Goal: Task Accomplishment & Management: Use online tool/utility

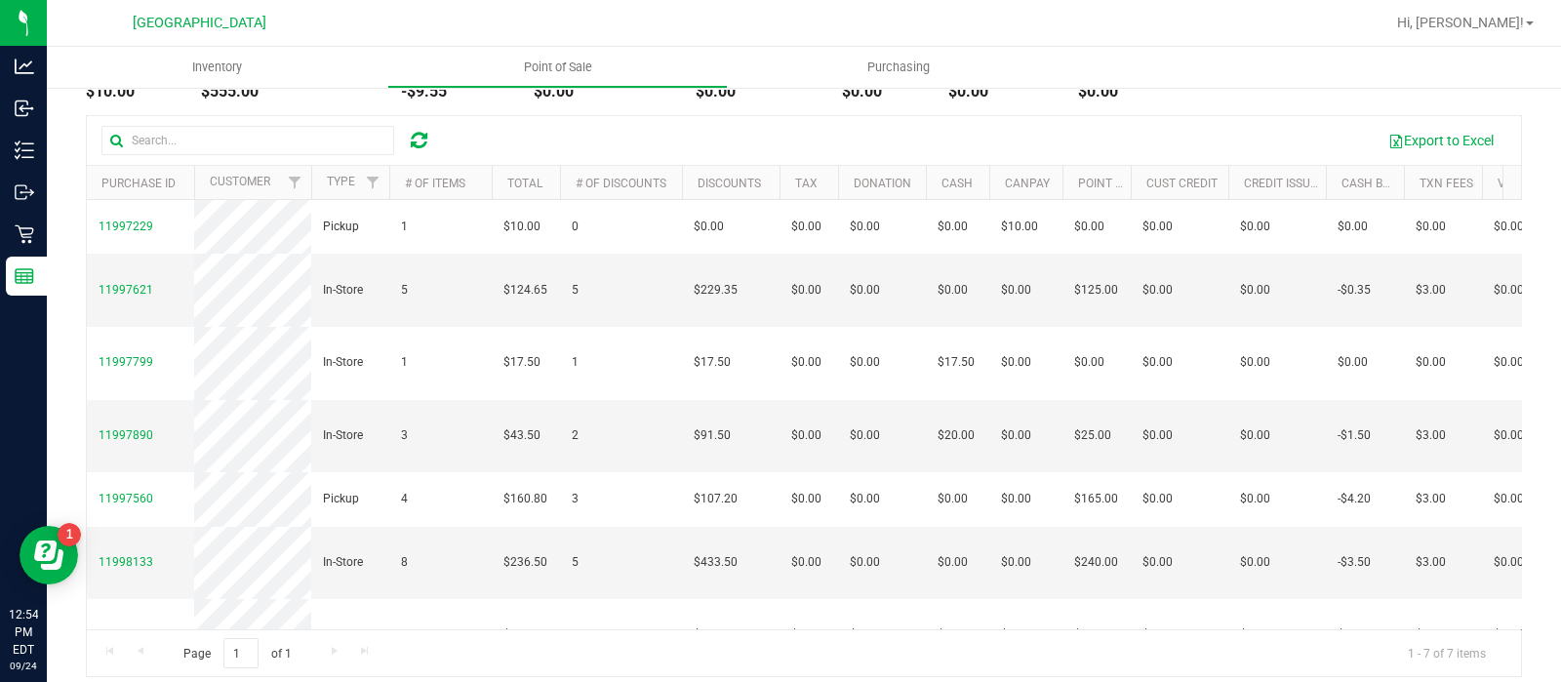
scroll to position [224, 0]
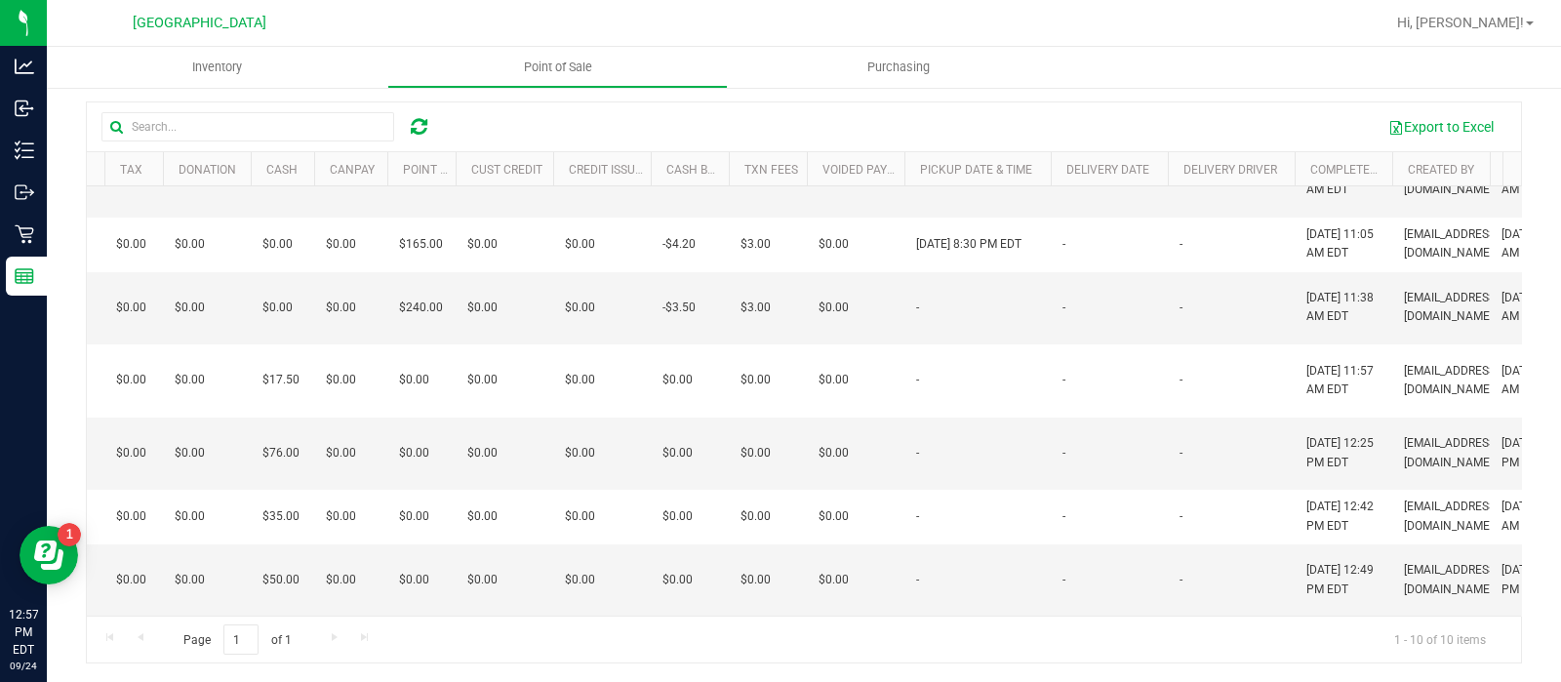
scroll to position [276, 675]
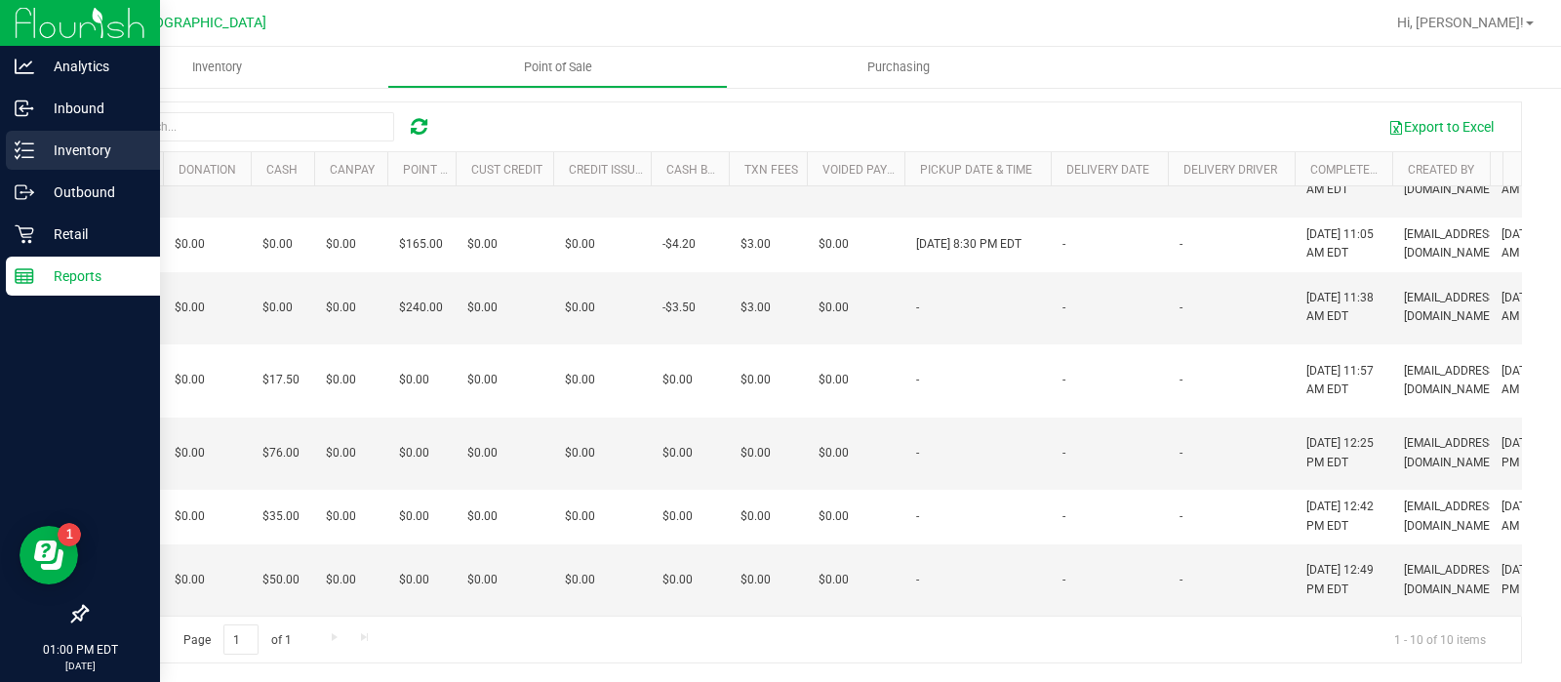
click at [90, 142] on p "Inventory" at bounding box center [92, 149] width 117 height 23
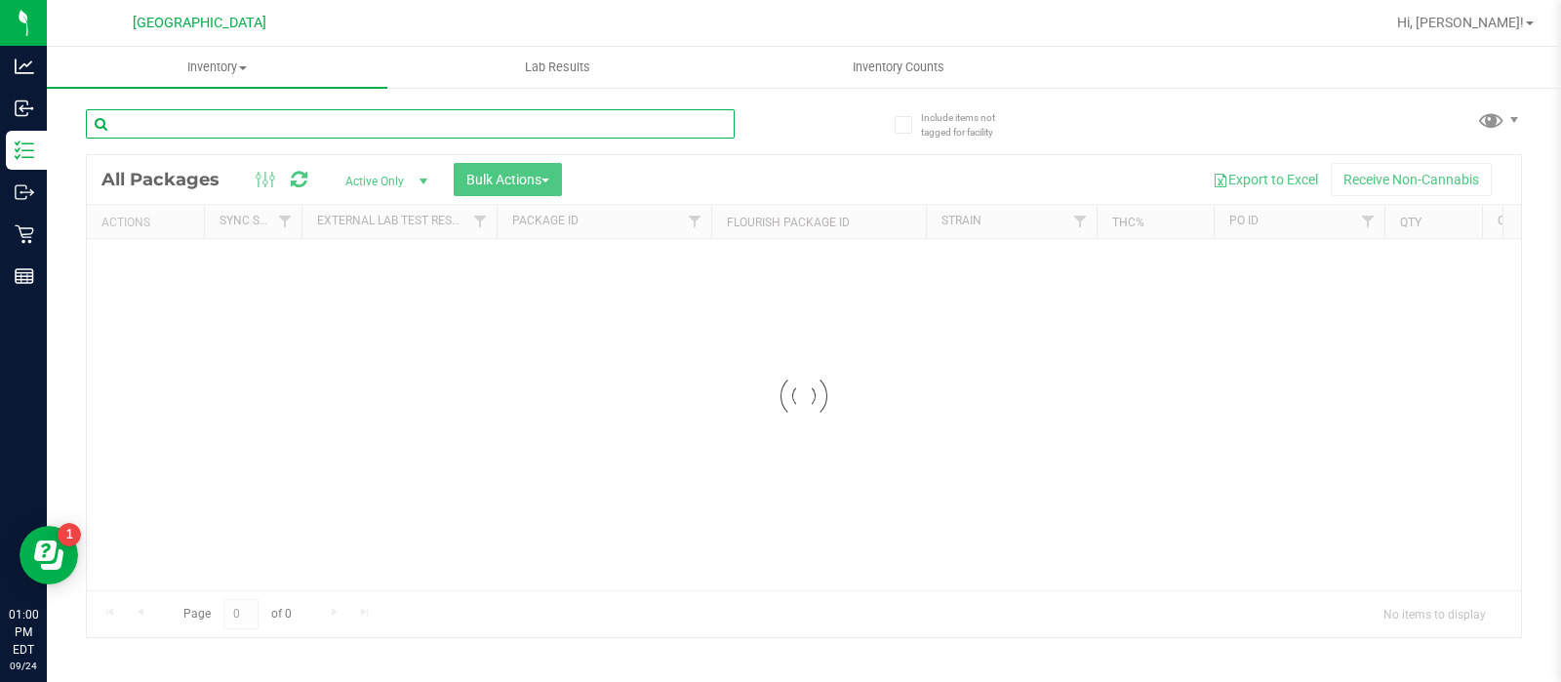
click at [230, 118] on input "text" at bounding box center [410, 123] width 649 height 29
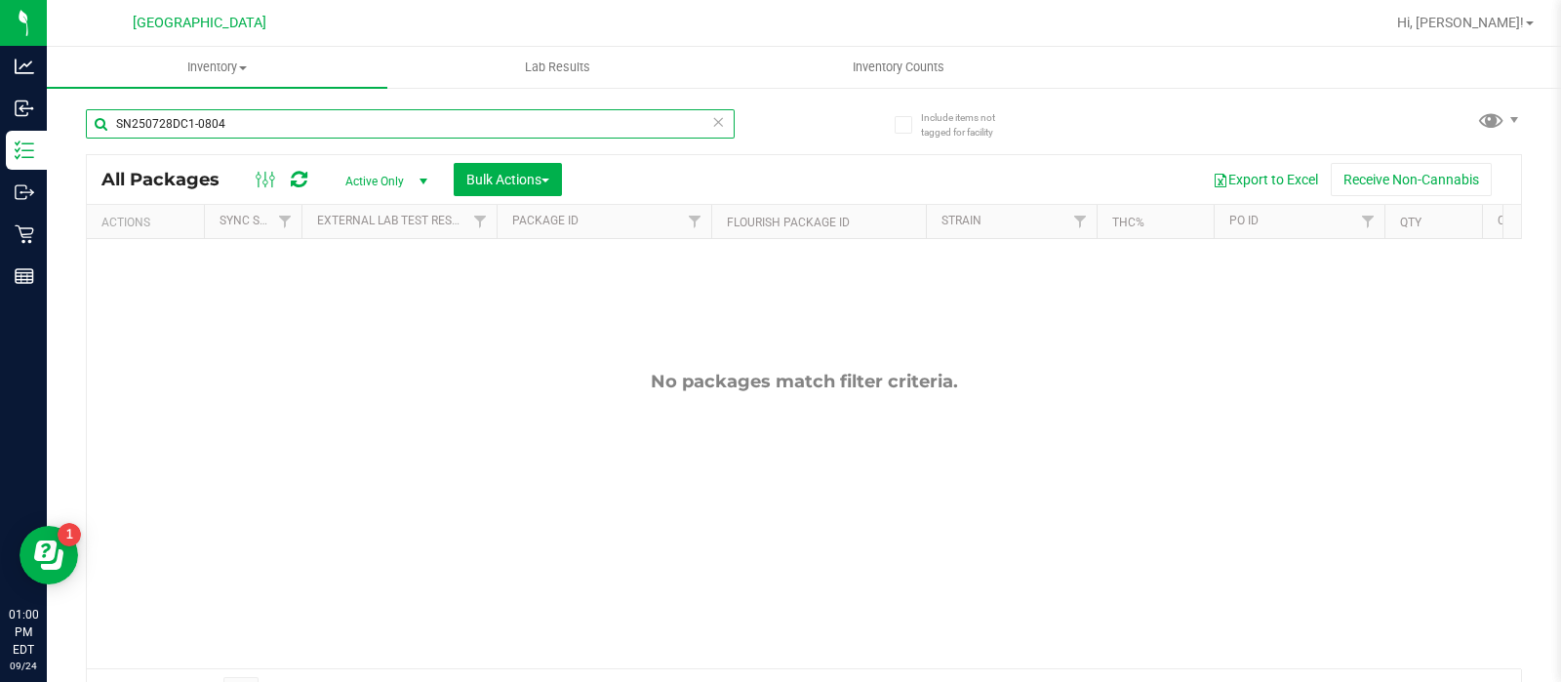
type input "SN250728DC1-0804"
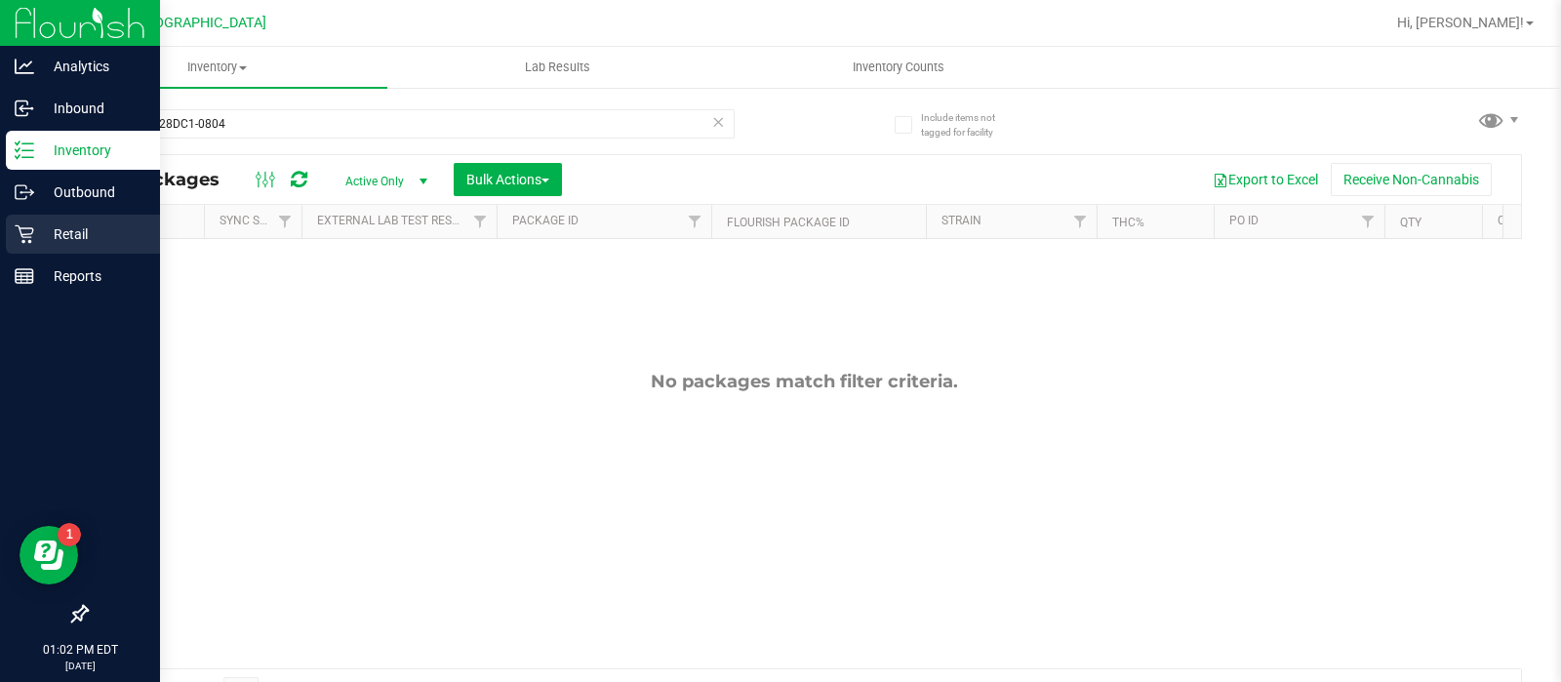
click at [73, 229] on p "Retail" at bounding box center [92, 233] width 117 height 23
